Goal: Task Accomplishment & Management: Complete application form

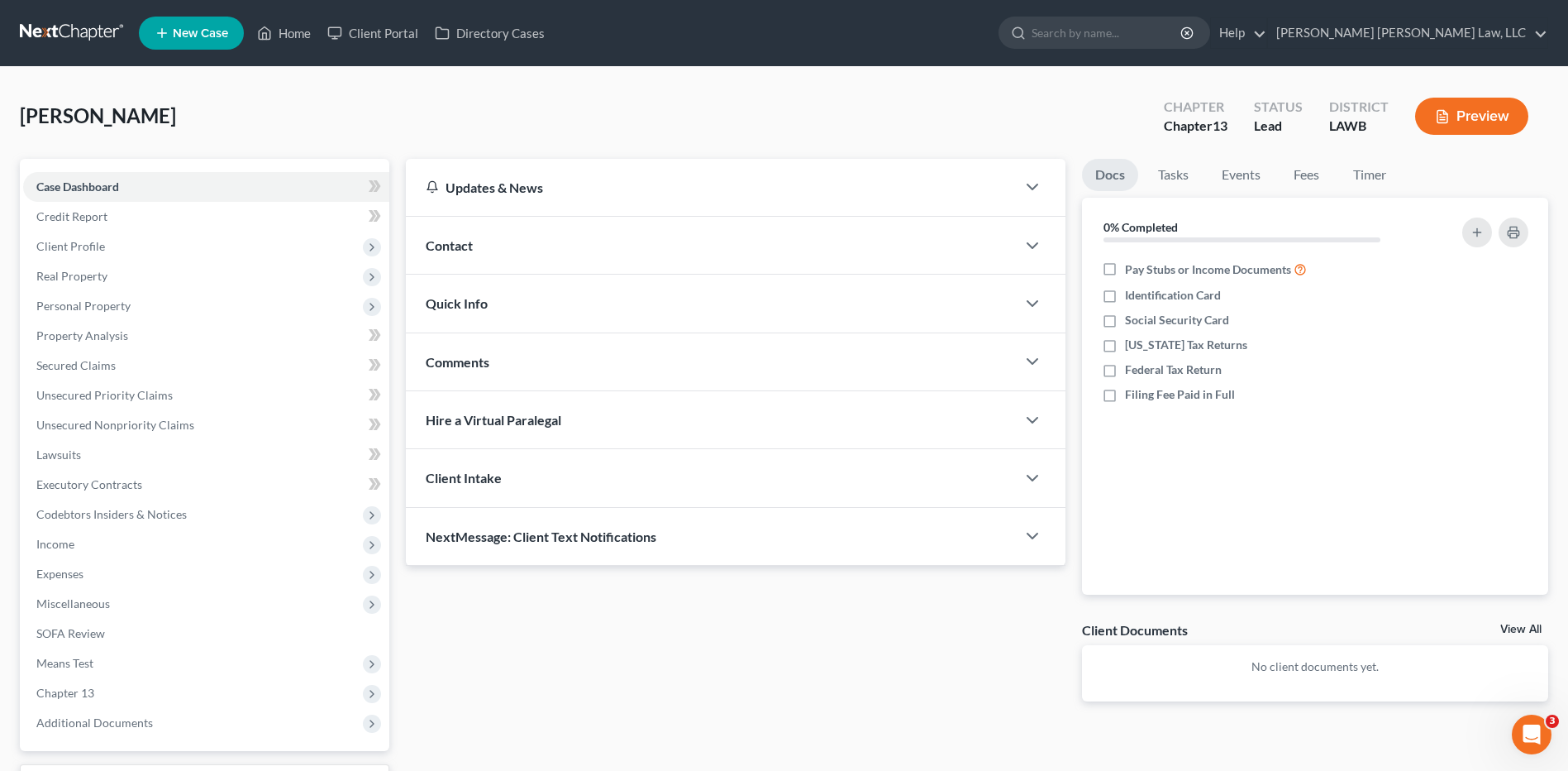
click at [62, 29] on link at bounding box center [73, 33] width 106 height 30
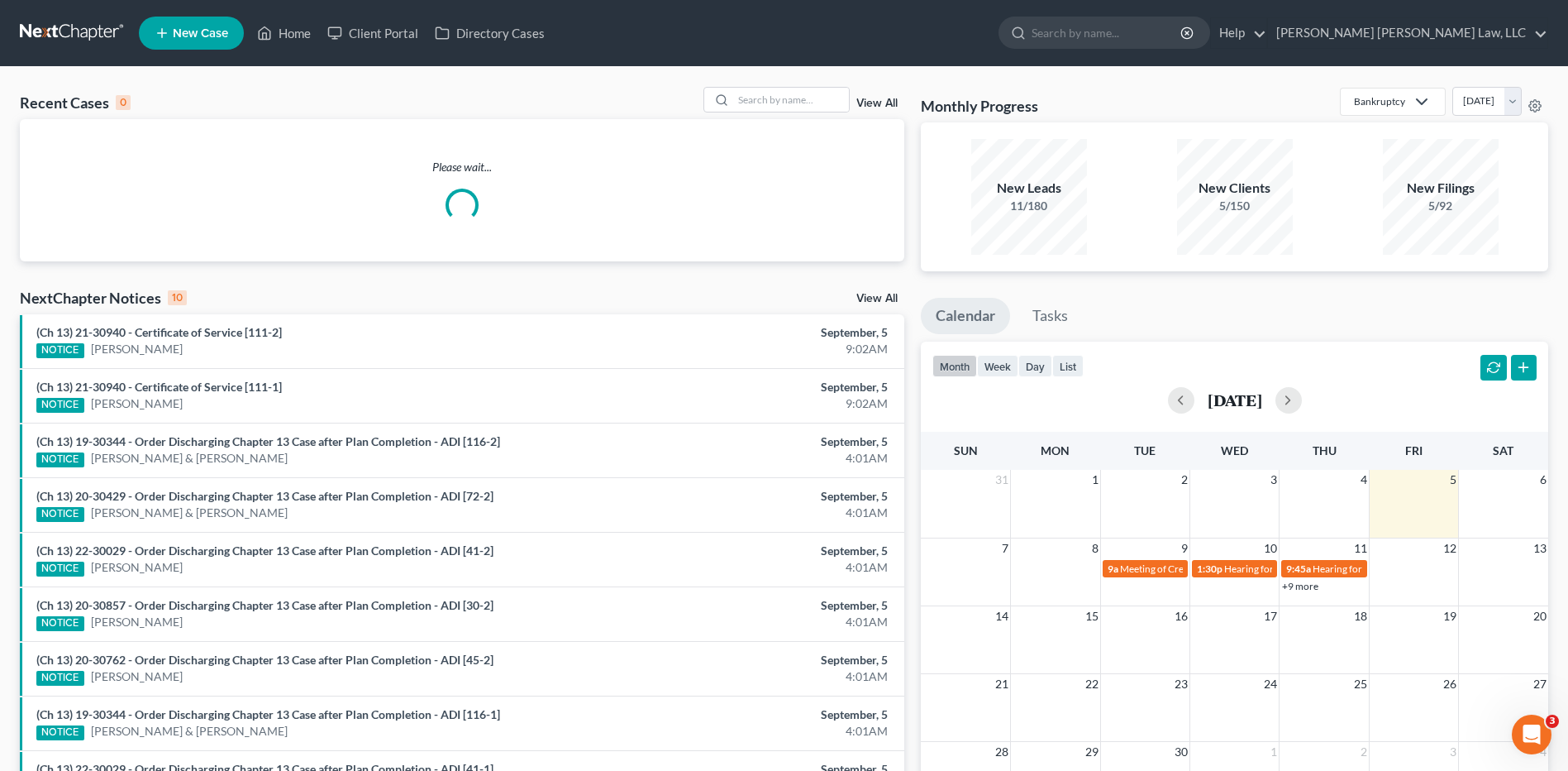
click at [219, 28] on span "New Case" at bounding box center [200, 33] width 56 height 12
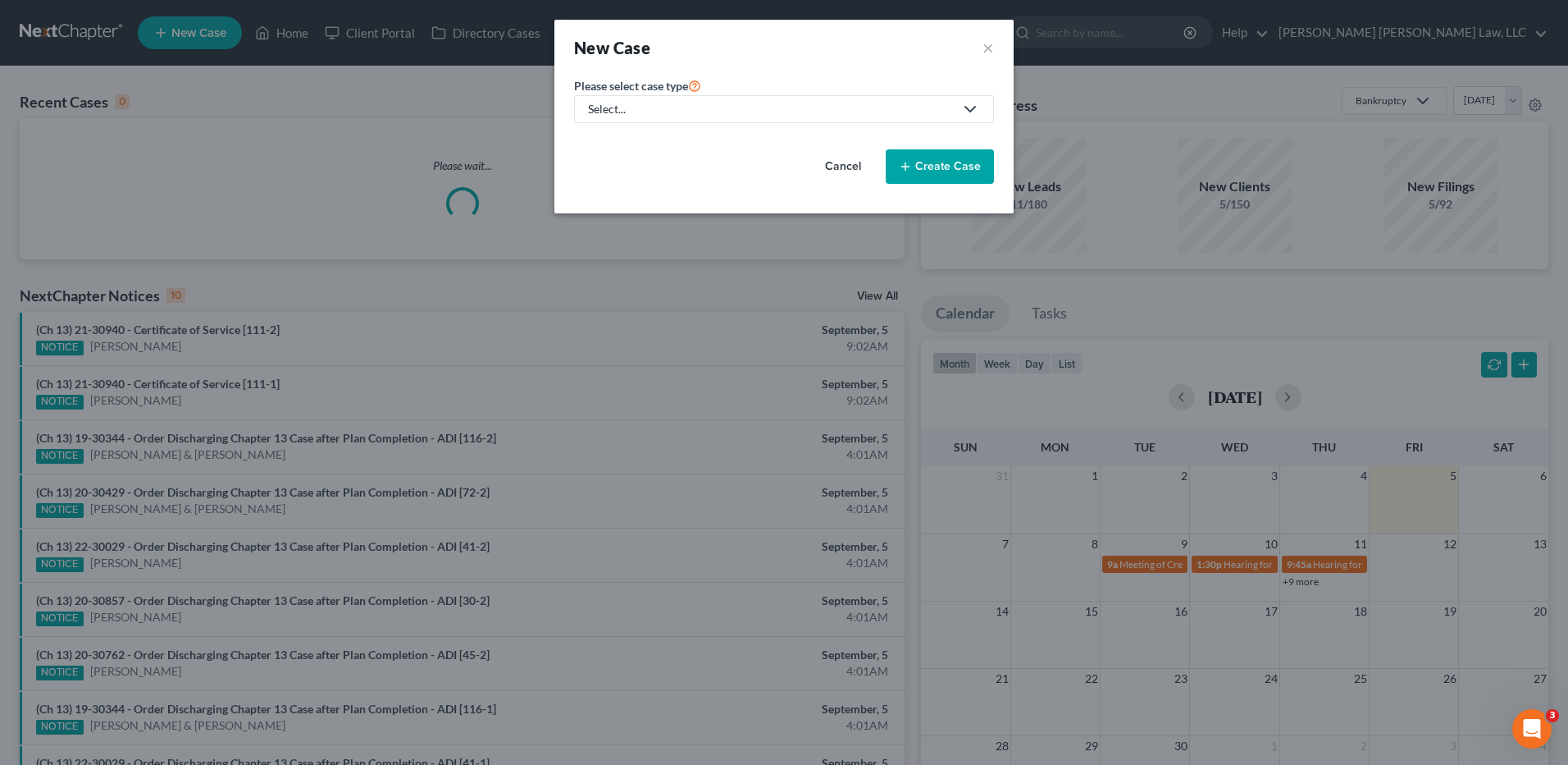
click at [656, 117] on div "Select..." at bounding box center [771, 109] width 365 height 16
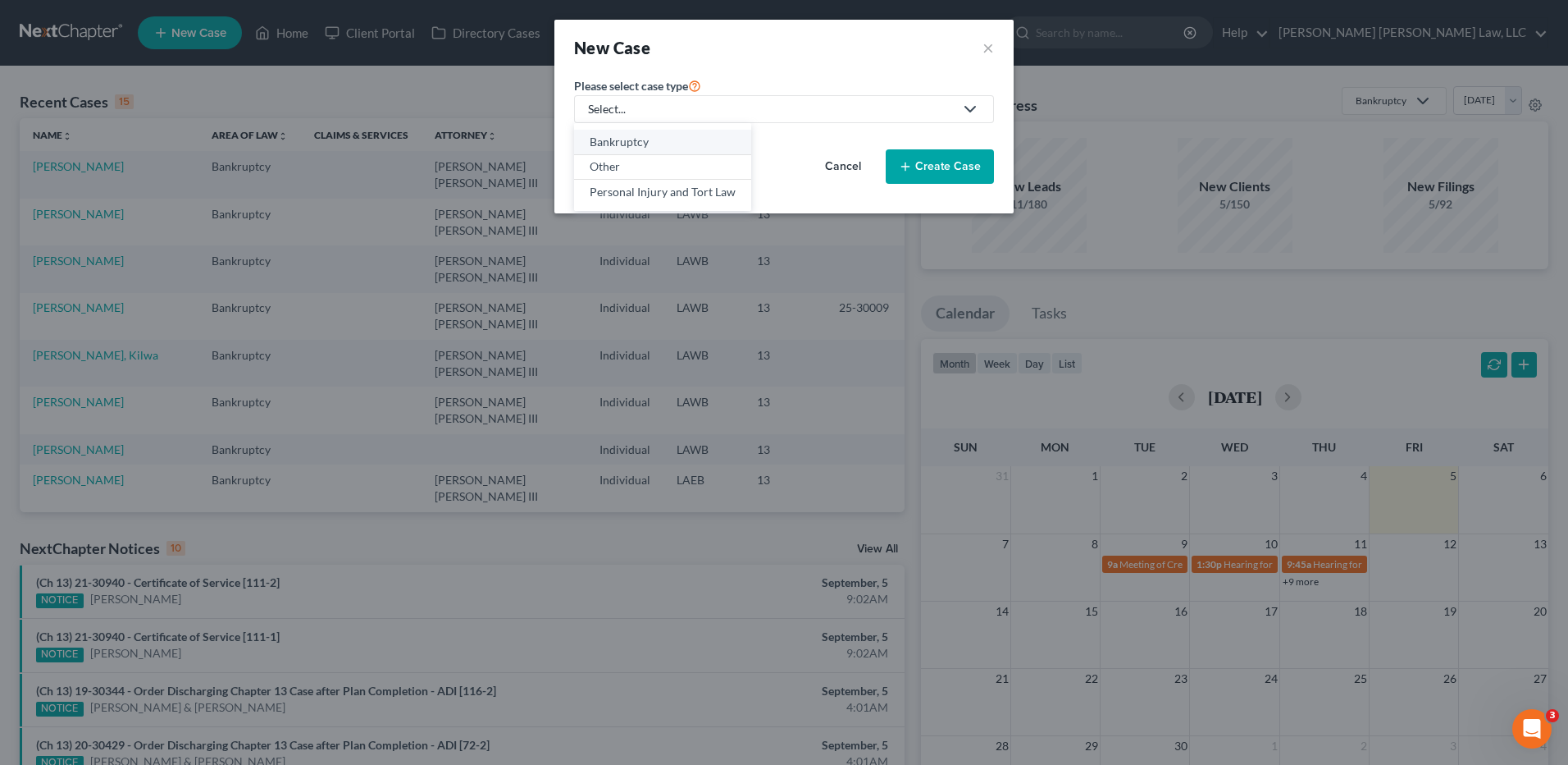
click at [636, 141] on div "Bankruptcy" at bounding box center [663, 142] width 146 height 16
select select "36"
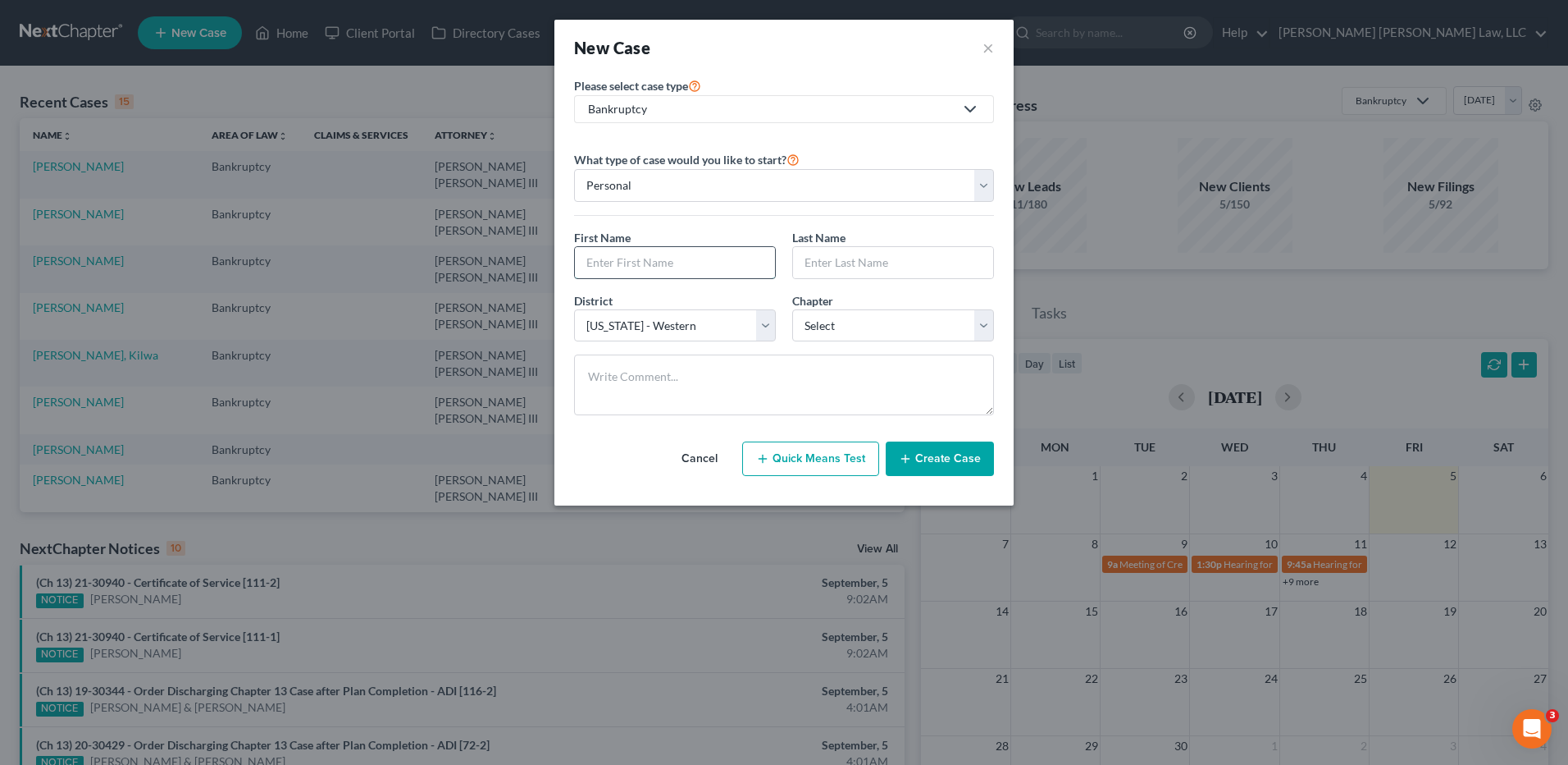
click at [604, 261] on input "text" at bounding box center [676, 263] width 200 height 31
type input "Jasmine"
type input "Jackson"
click at [708, 333] on select "Select Alabama - Middle Alabama - Northern Alabama - Southern Alaska Arizona Ar…" at bounding box center [676, 326] width 202 height 33
select select "35"
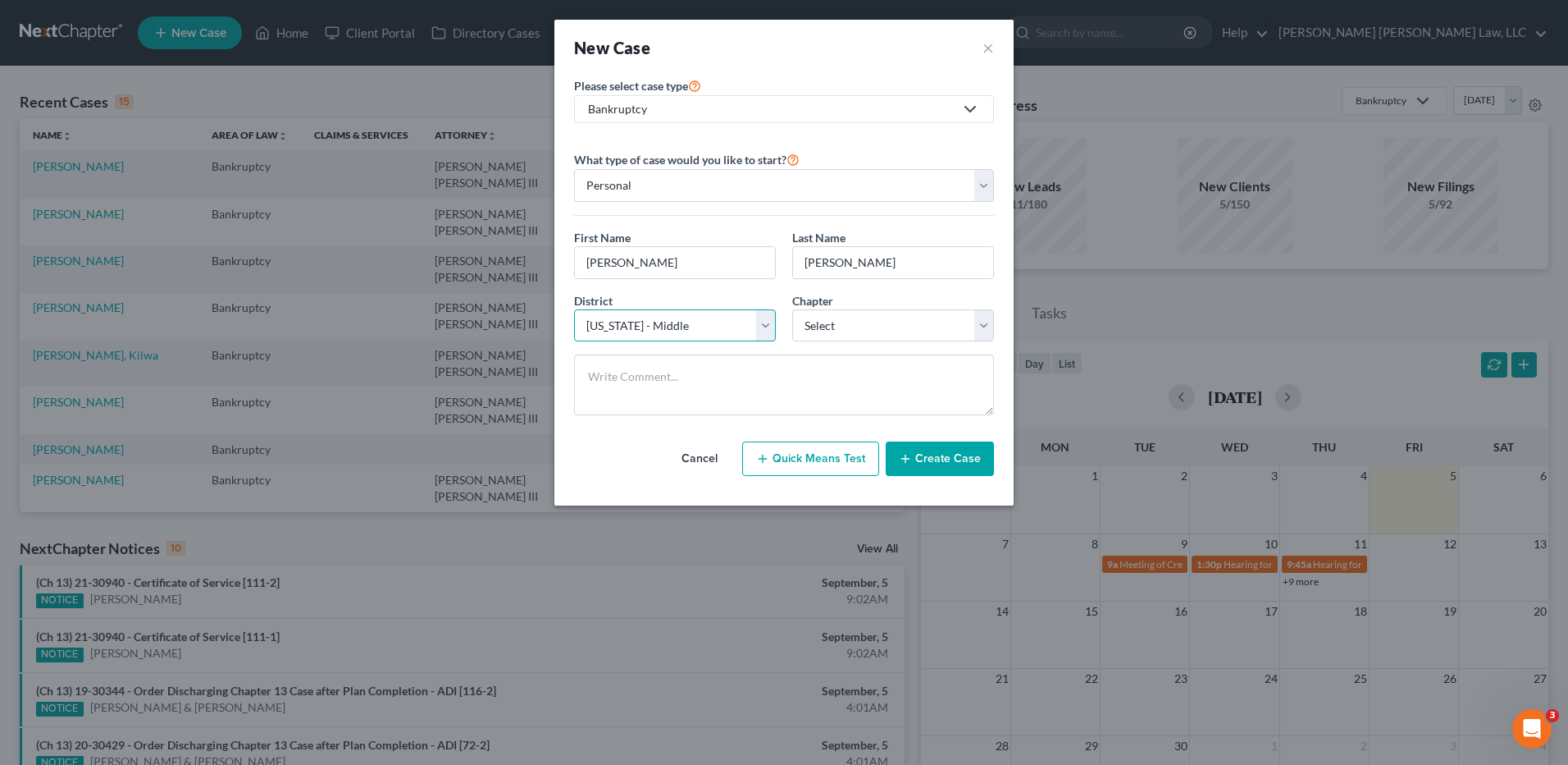
click at [575, 309] on select "Select Alabama - Middle Alabama - Northern Alabama - Southern Alaska Arizona Ar…" at bounding box center [676, 326] width 202 height 33
click at [839, 316] on select "Select 7 11 12 13" at bounding box center [893, 326] width 202 height 33
select select "3"
click at [792, 309] on select "Select 7 11 12 13" at bounding box center [893, 326] width 202 height 33
click at [917, 461] on button "Create Case" at bounding box center [939, 459] width 108 height 35
